Goal: Task Accomplishment & Management: Manage account settings

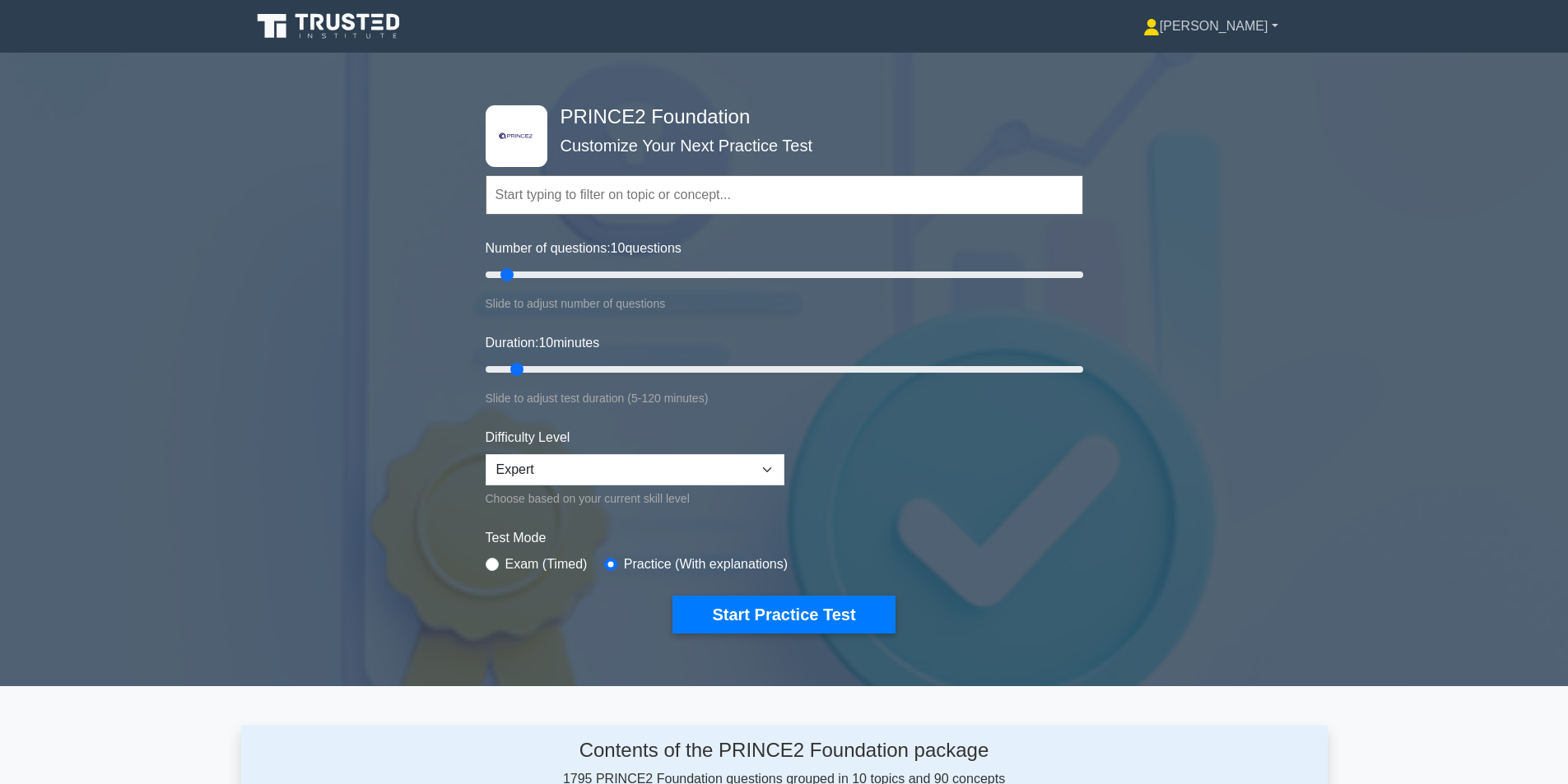
click at [1278, 28] on link "[PERSON_NAME]" at bounding box center [1211, 26] width 214 height 33
click at [1216, 55] on link "Profile" at bounding box center [1170, 65] width 130 height 27
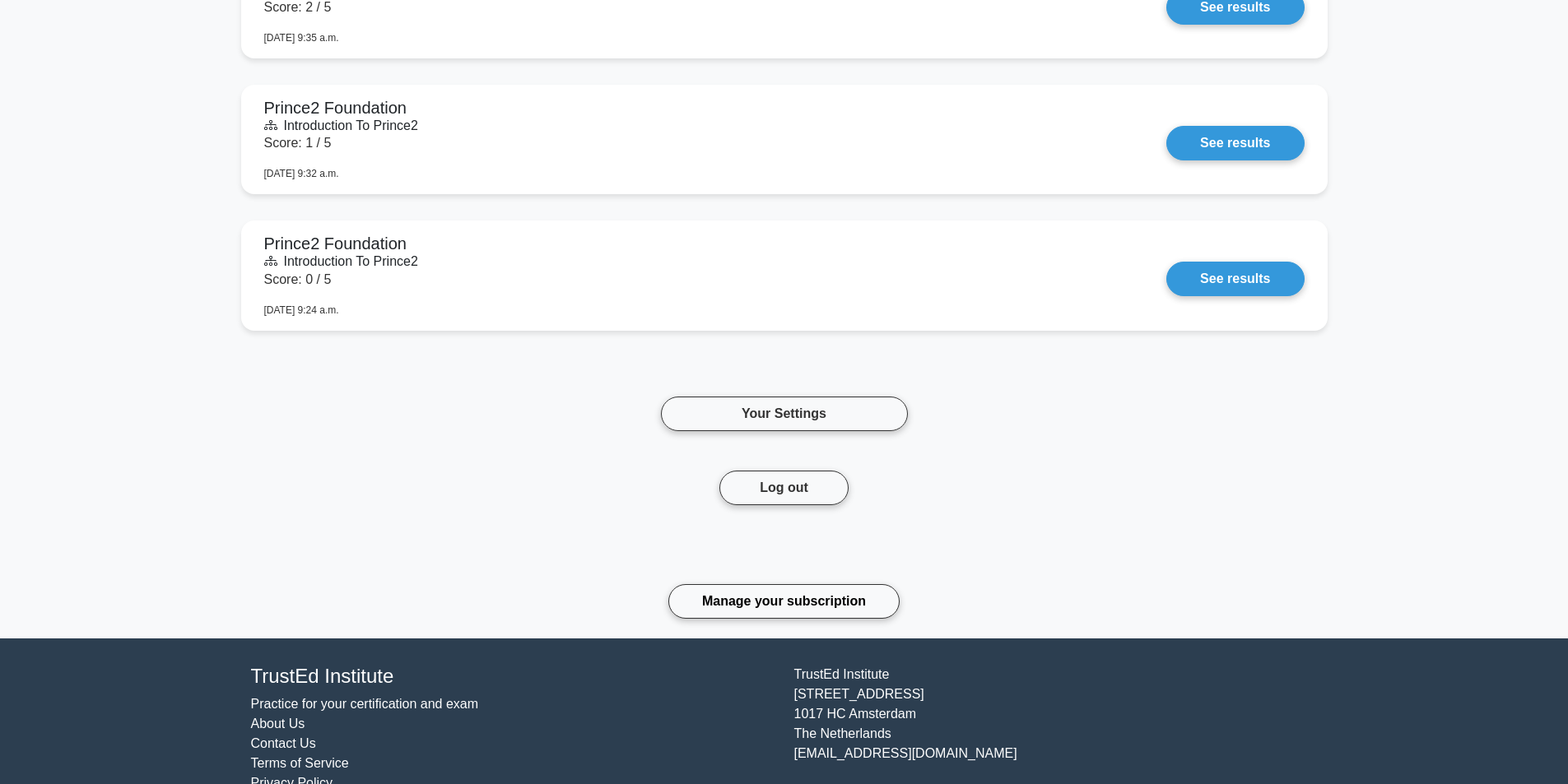
scroll to position [3773, 0]
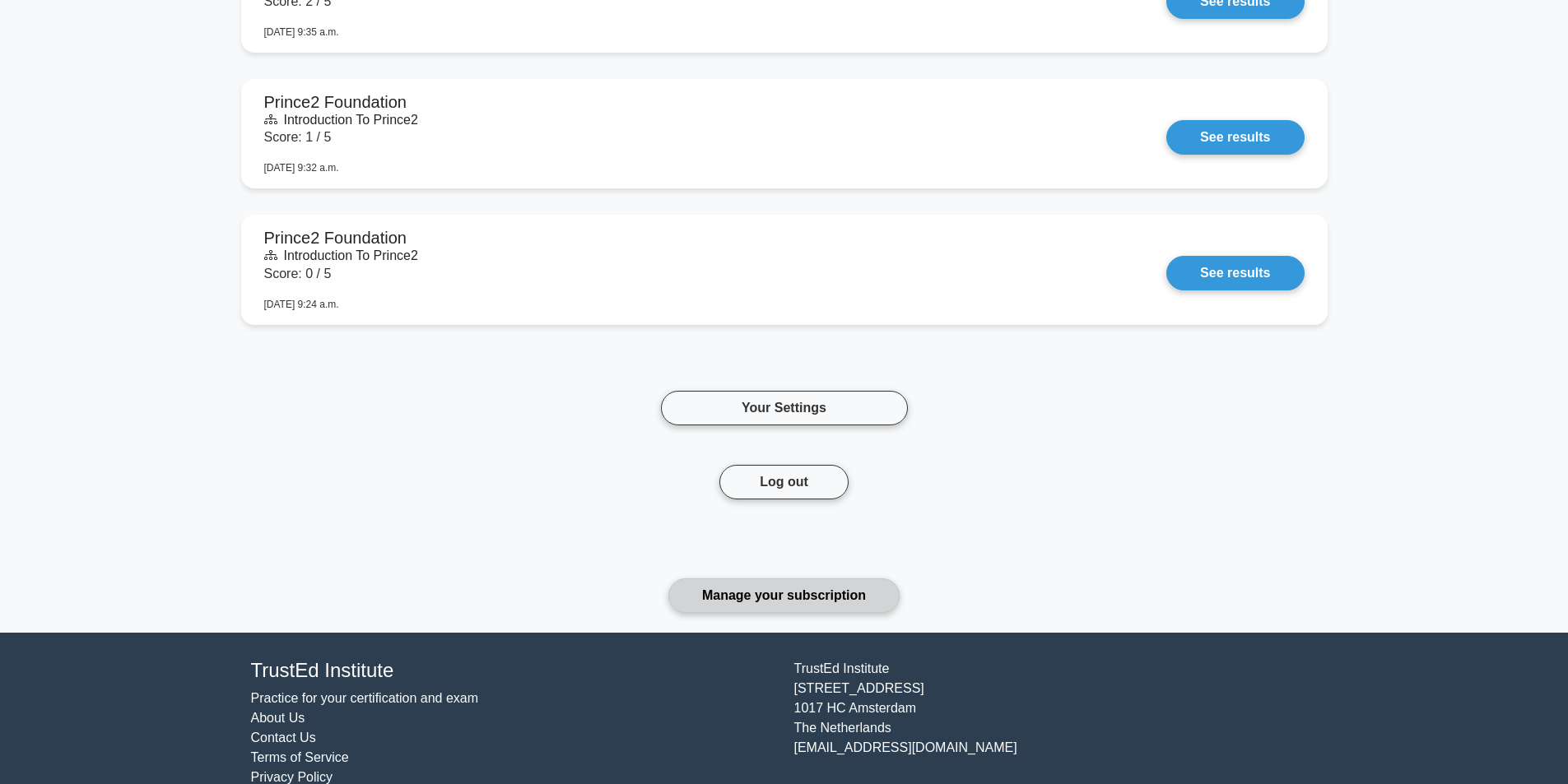
click at [851, 600] on link "Manage your subscription" at bounding box center [784, 595] width 231 height 34
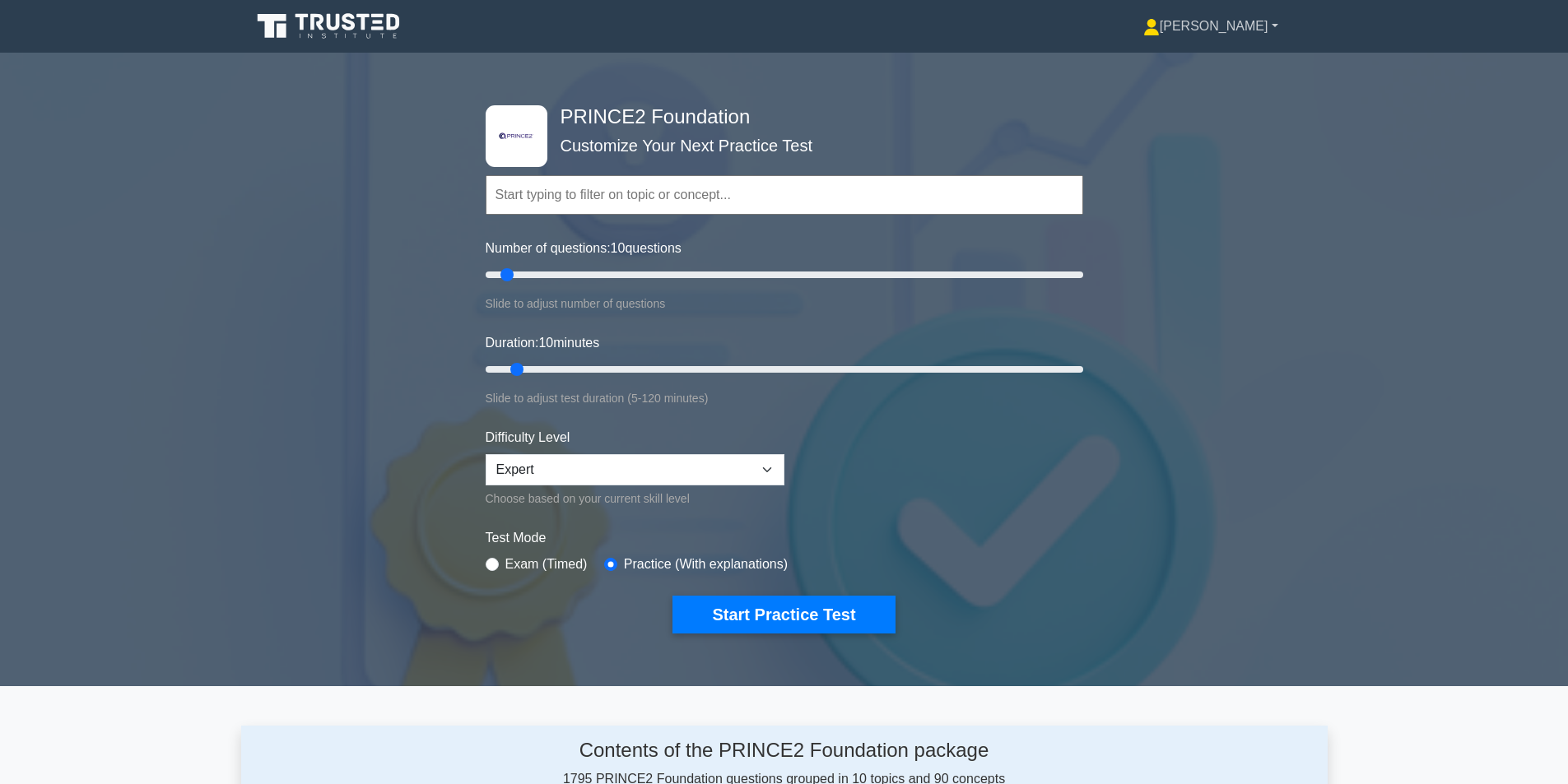
click at [1260, 28] on link "[PERSON_NAME]" at bounding box center [1211, 26] width 214 height 33
click at [1217, 64] on link "Profile" at bounding box center [1170, 65] width 130 height 27
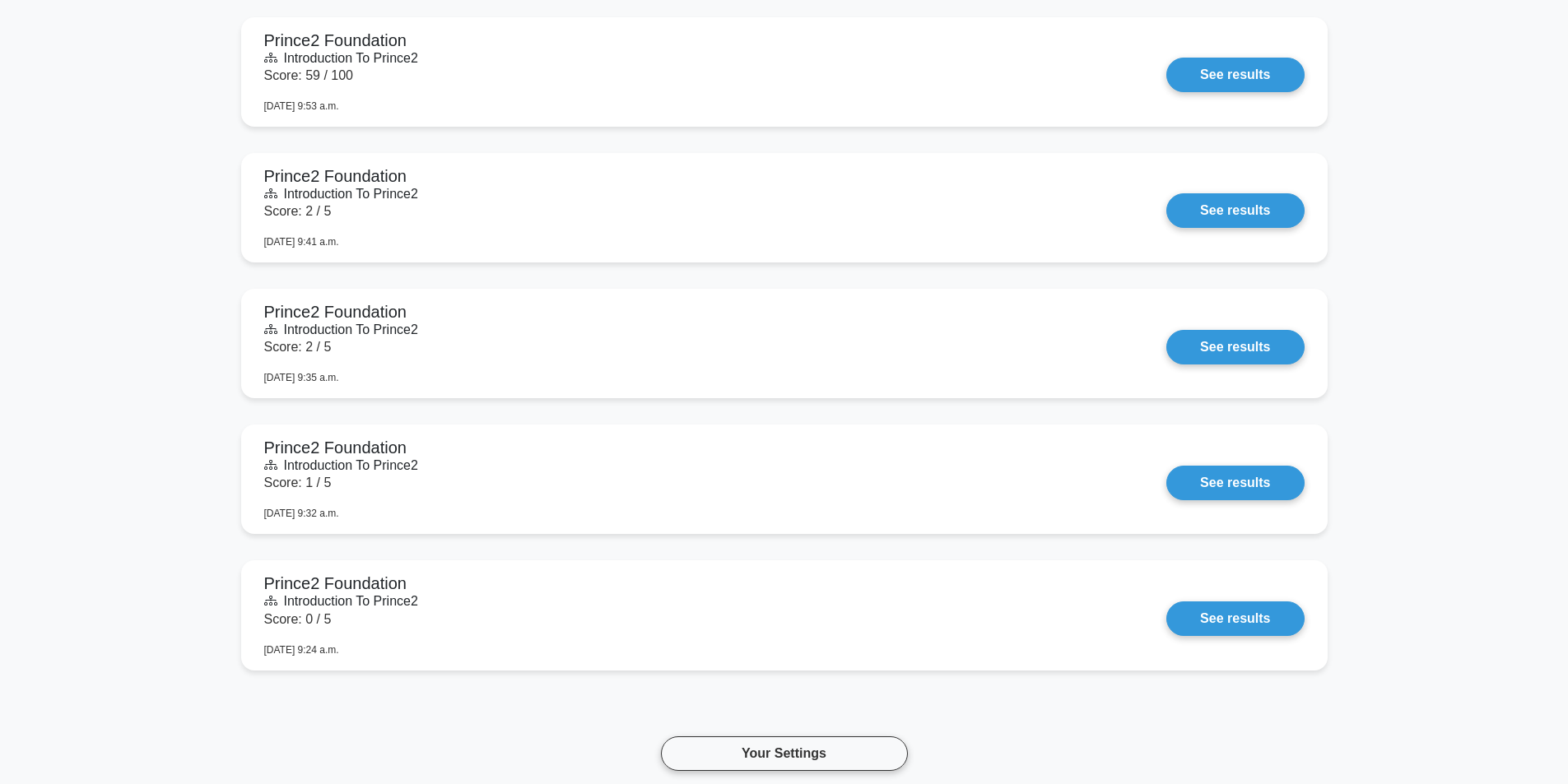
scroll to position [3747, 0]
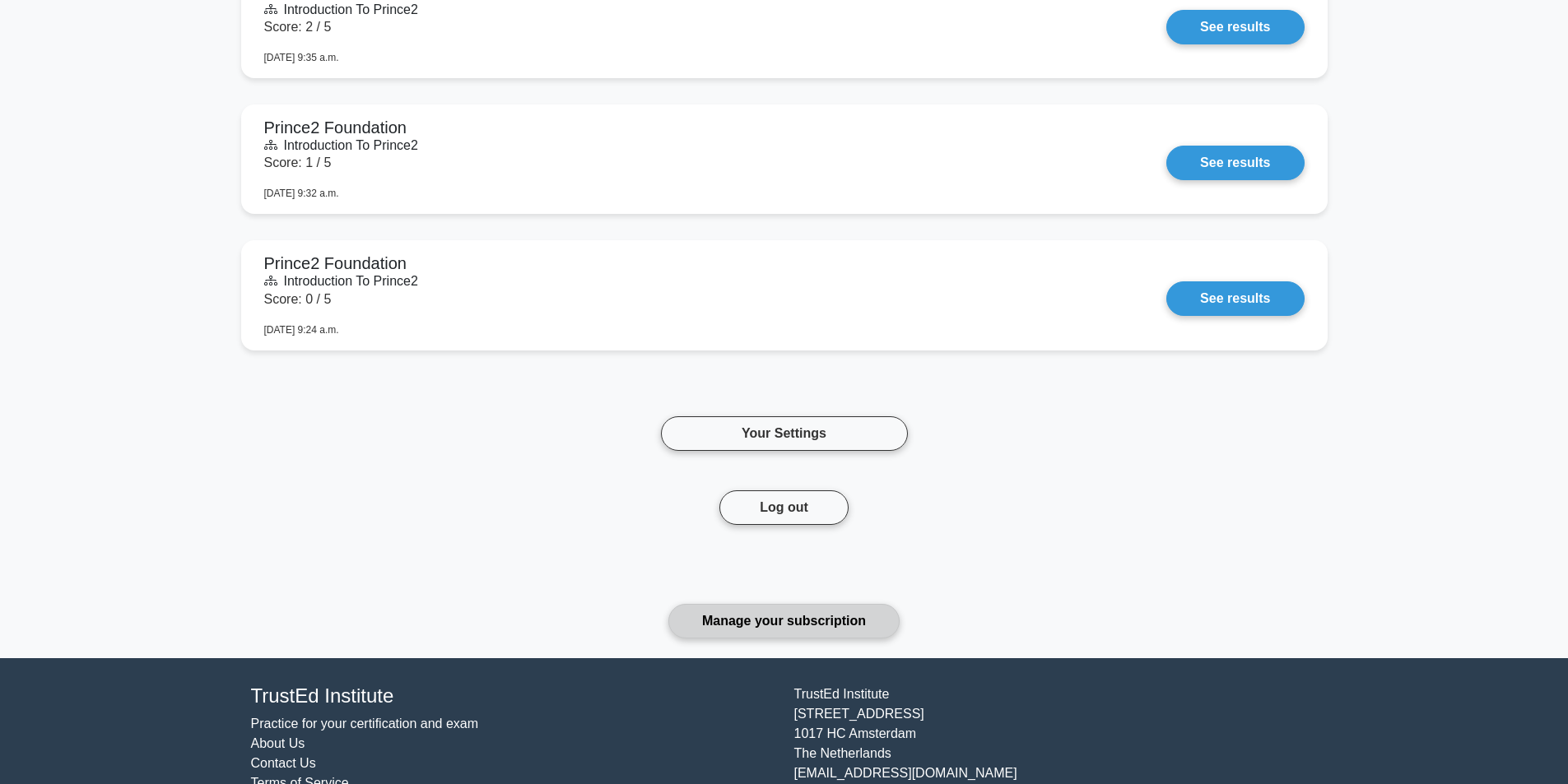
click at [817, 613] on link "Manage your subscription" at bounding box center [784, 621] width 231 height 34
